Goal: Information Seeking & Learning: Find specific fact

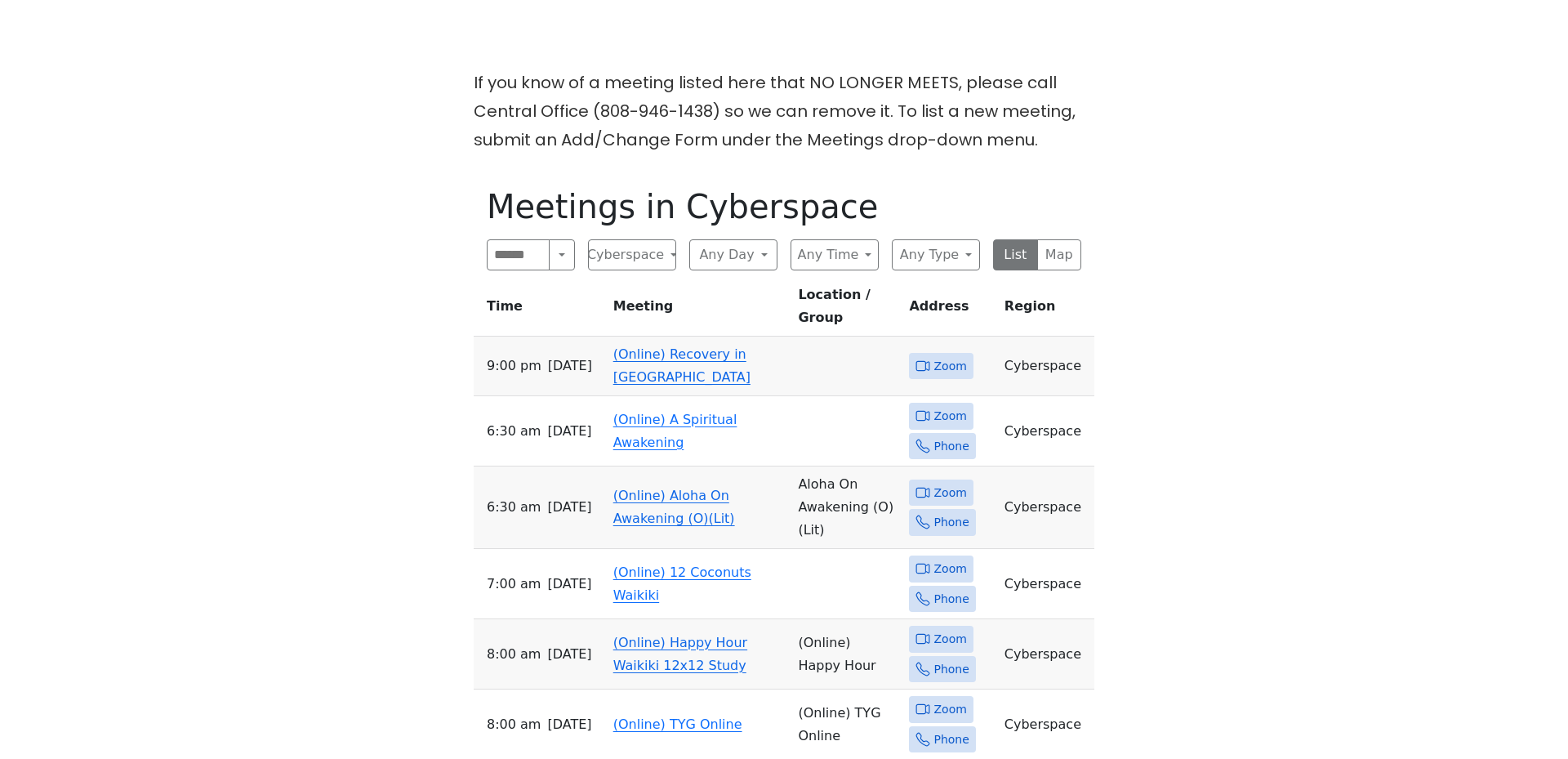
scroll to position [522, 0]
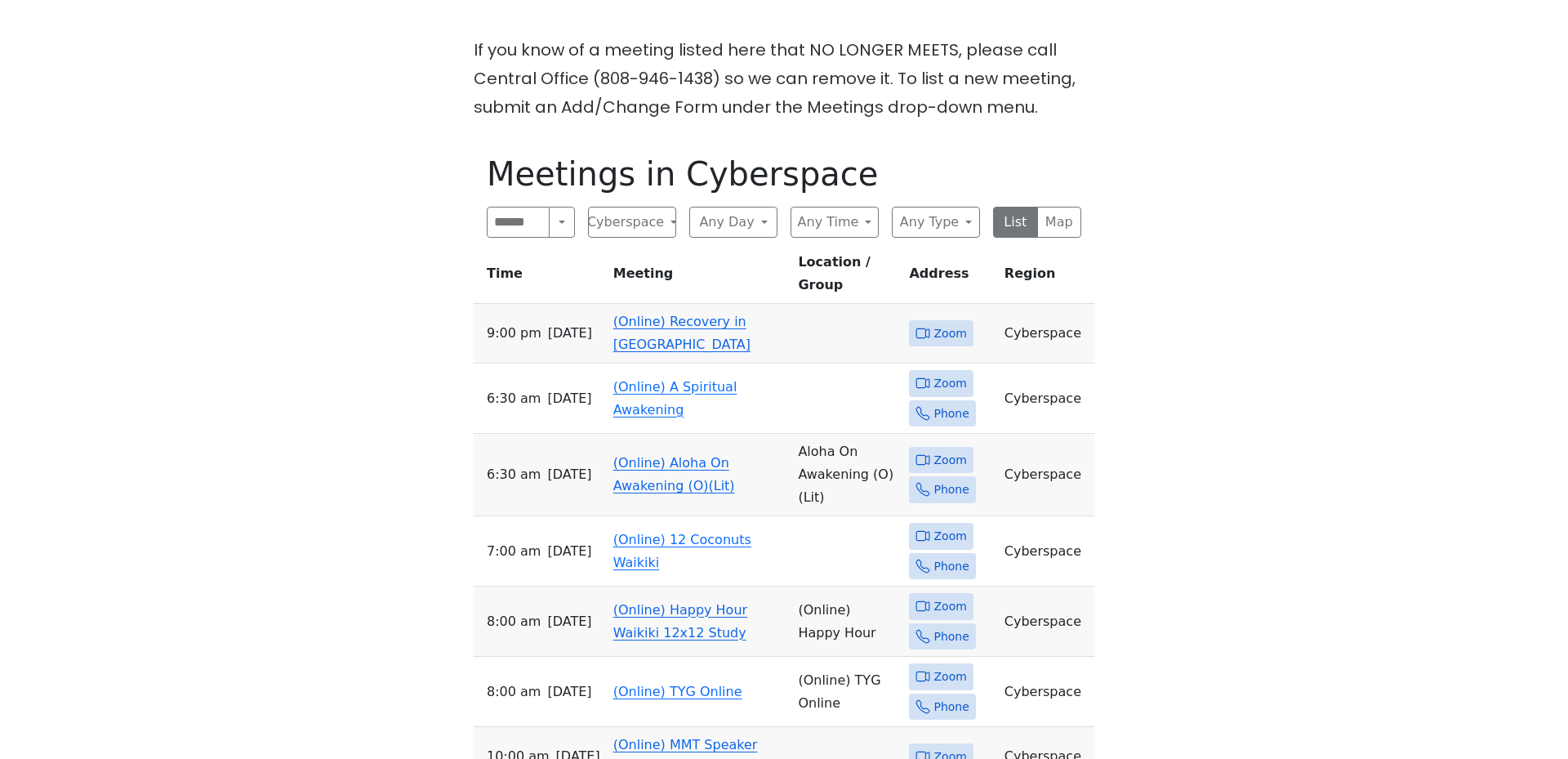
click at [631, 314] on link "(Online) Recovery in [GEOGRAPHIC_DATA]" at bounding box center [682, 333] width 137 height 39
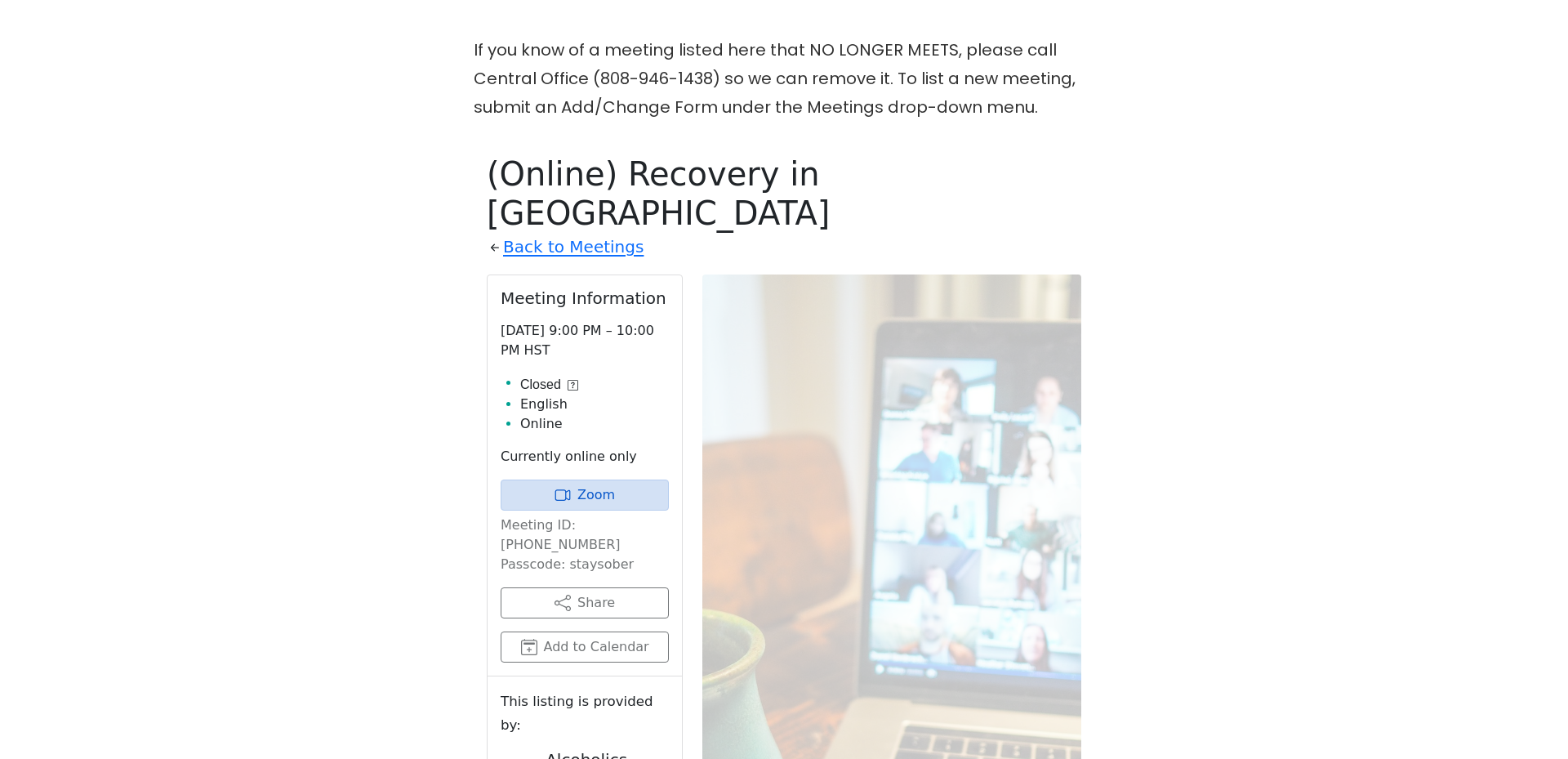
scroll to position [664, 0]
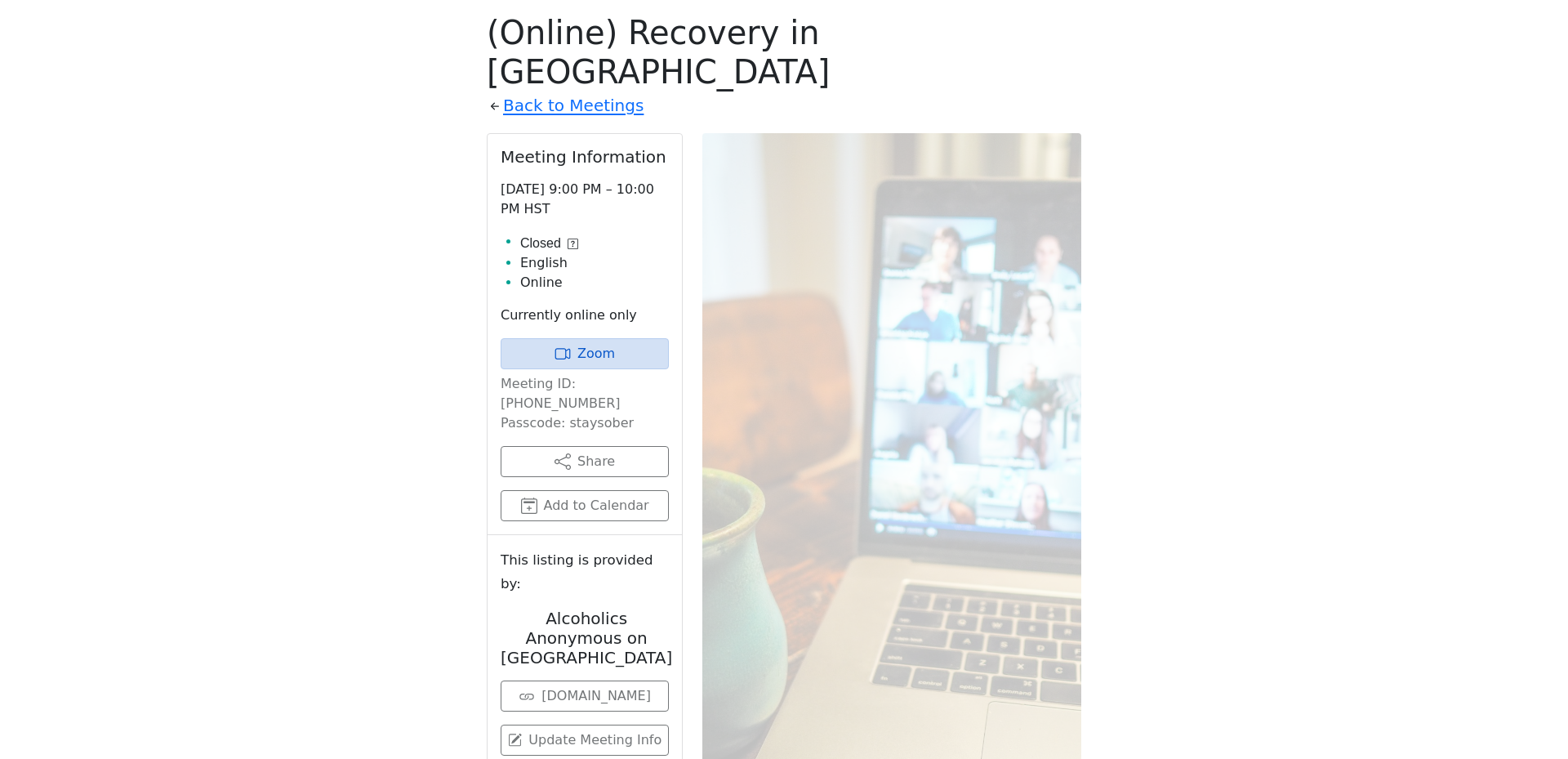
click at [605, 374] on p "Meeting ID: [PHONE_NUMBER] Passcode: staysober" at bounding box center [584, 403] width 168 height 59
drag, startPoint x: 572, startPoint y: 344, endPoint x: 656, endPoint y: 347, distance: 84.1
click at [656, 374] on p "Meeting ID: [PHONE_NUMBER] Passcode: staysober" at bounding box center [584, 403] width 168 height 59
copy p "[PHONE_NUMBER]"
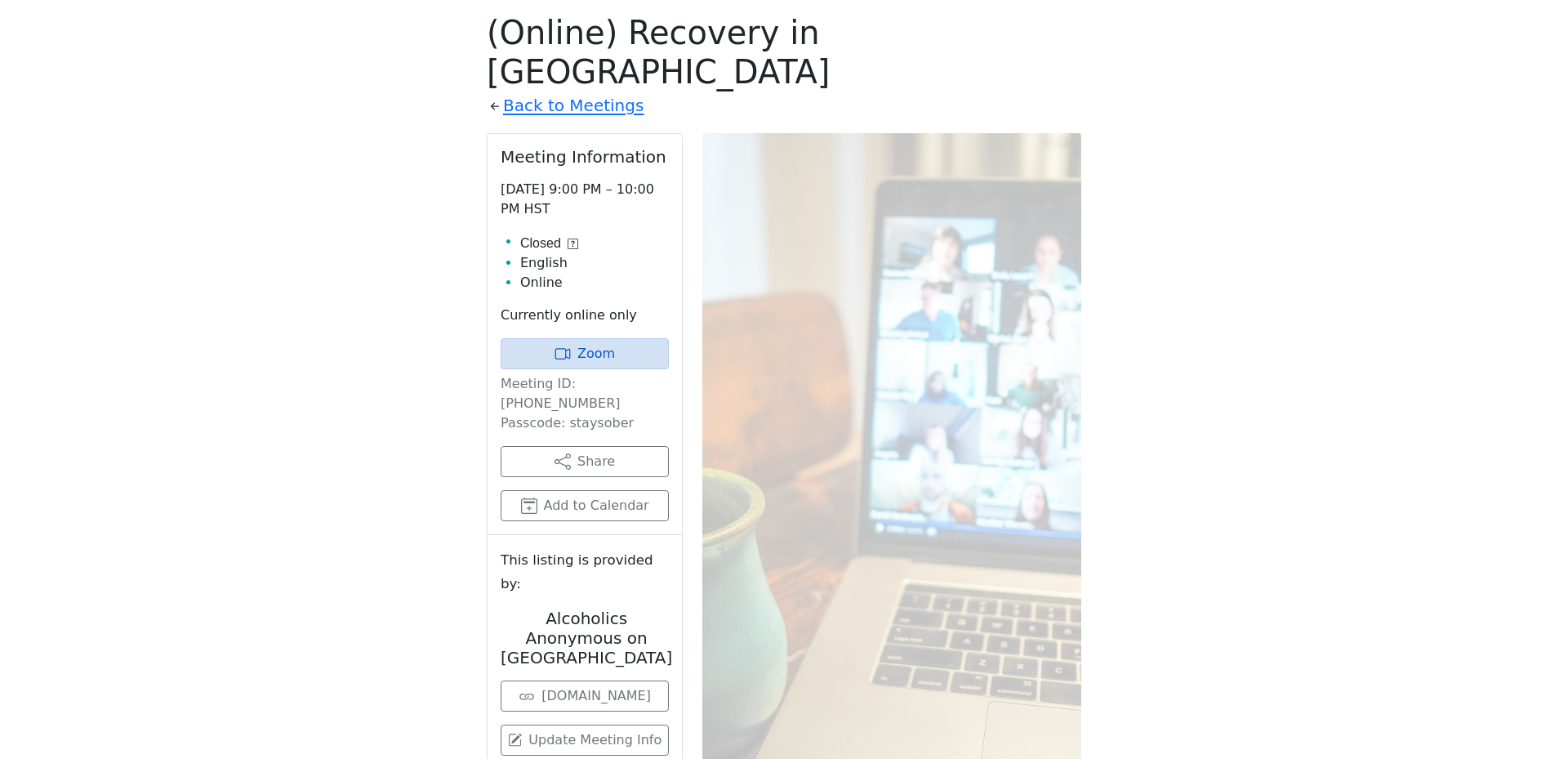
click at [589, 374] on p "Meeting ID: [PHONE_NUMBER] Passcode: staysober" at bounding box center [584, 403] width 168 height 59
copy p "staysober"
